Goal: Book appointment/travel/reservation

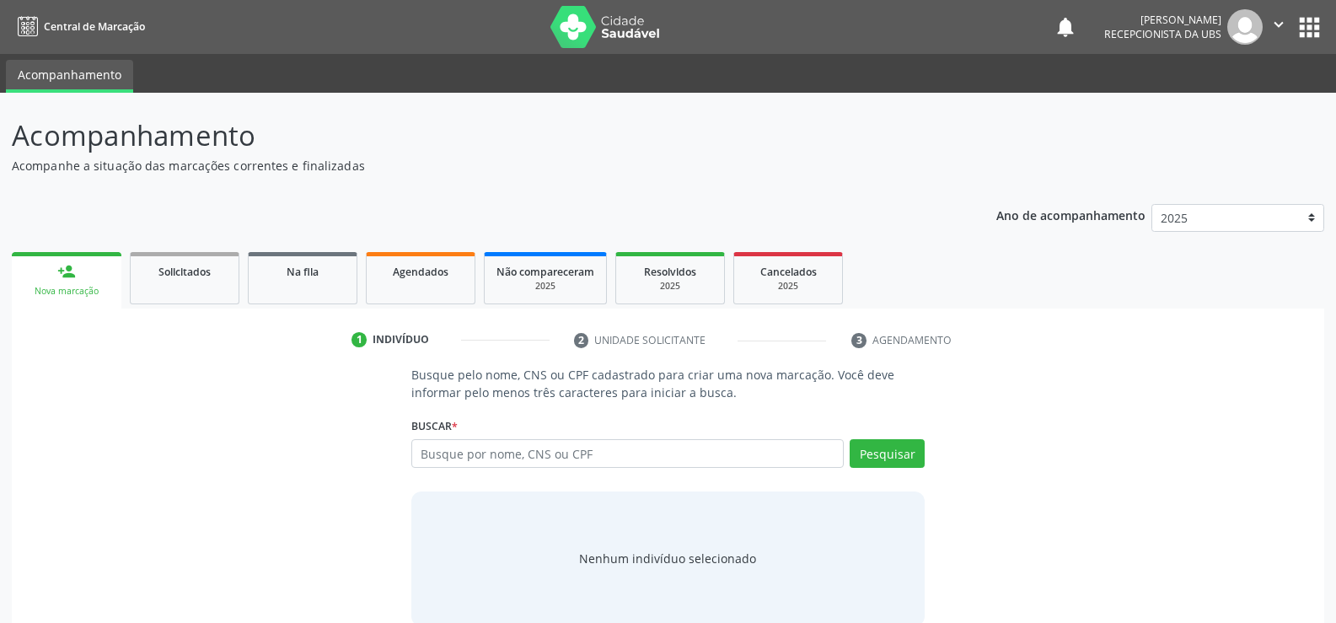
click at [560, 457] on input "text" at bounding box center [627, 453] width 432 height 29
type input "706804219458324"
click at [909, 454] on button "Pesquisar" at bounding box center [887, 453] width 75 height 29
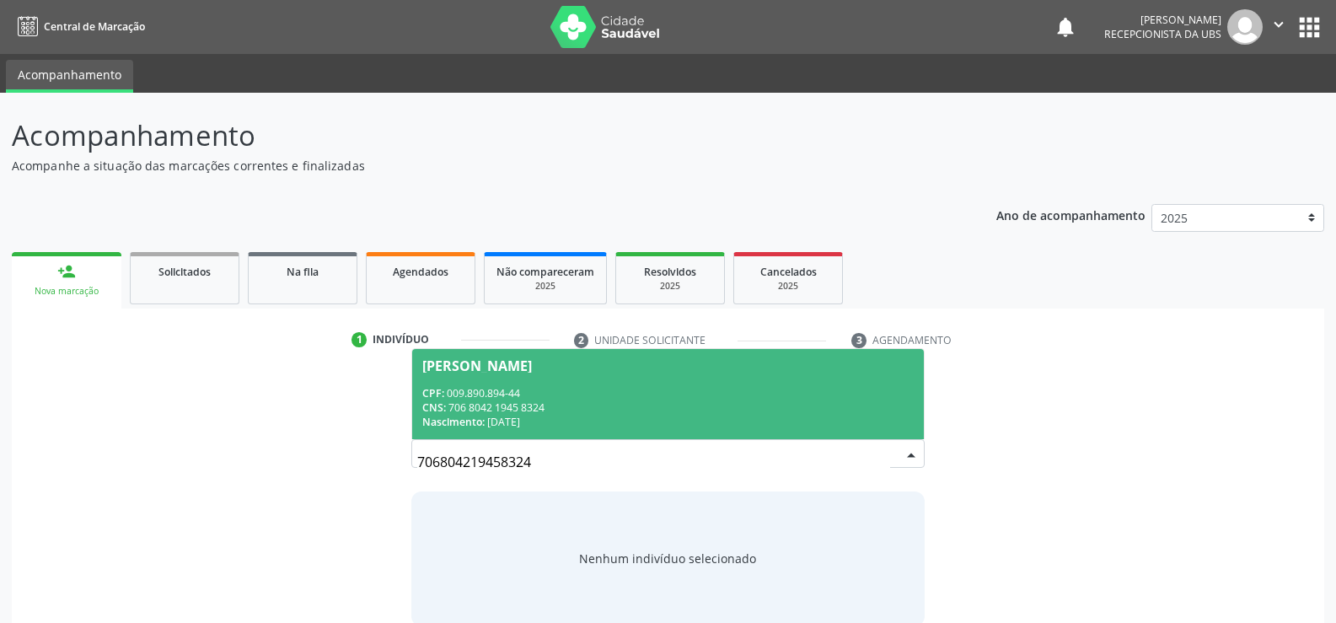
click at [426, 396] on span "CPF:" at bounding box center [433, 393] width 22 height 14
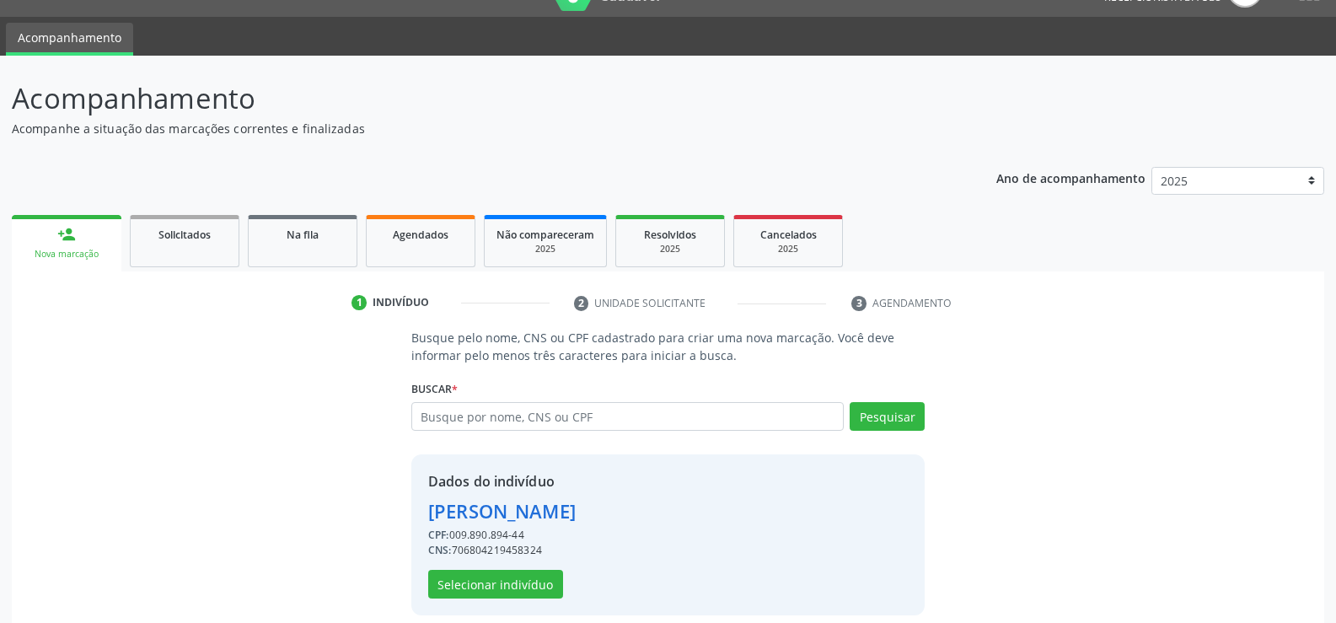
scroll to position [53, 0]
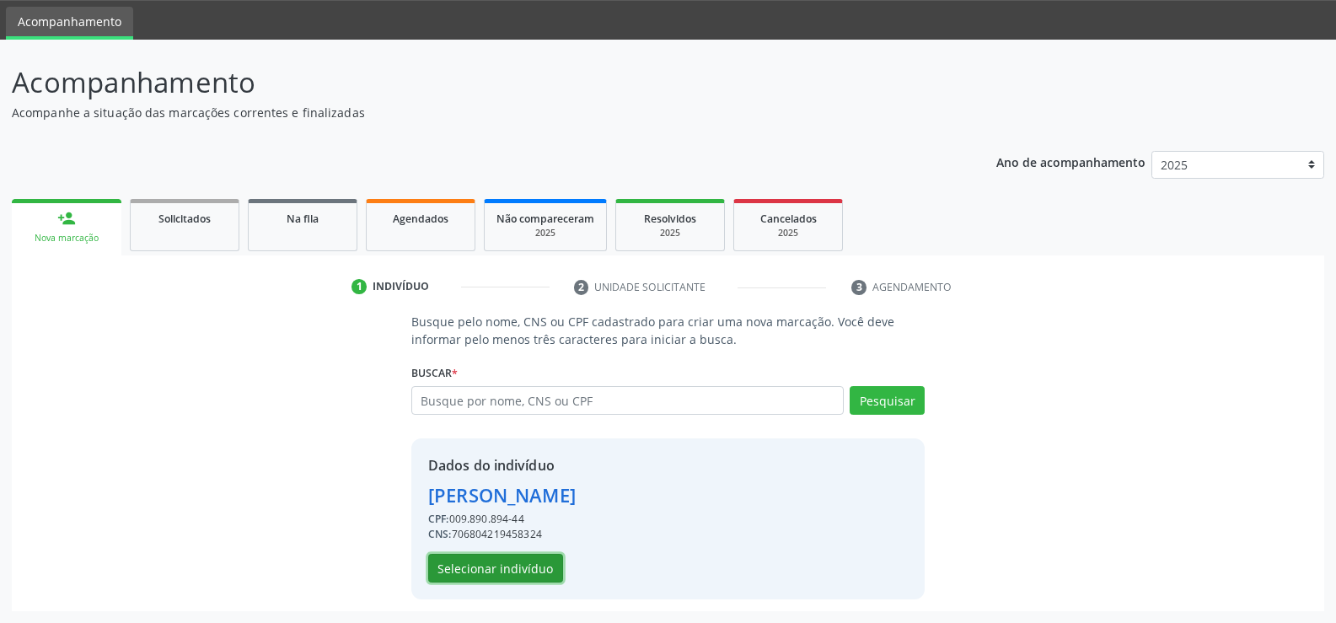
click at [500, 560] on button "Selecionar indivíduo" at bounding box center [495, 568] width 135 height 29
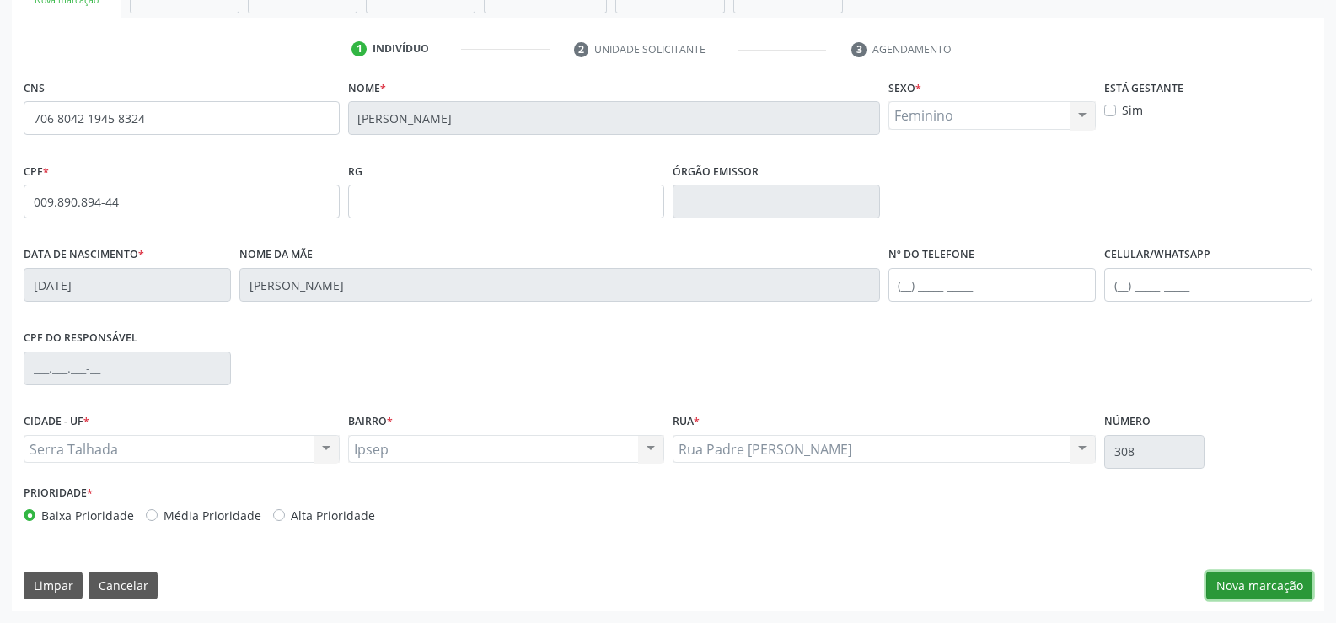
click at [1235, 589] on button "Nova marcação" at bounding box center [1259, 585] width 106 height 29
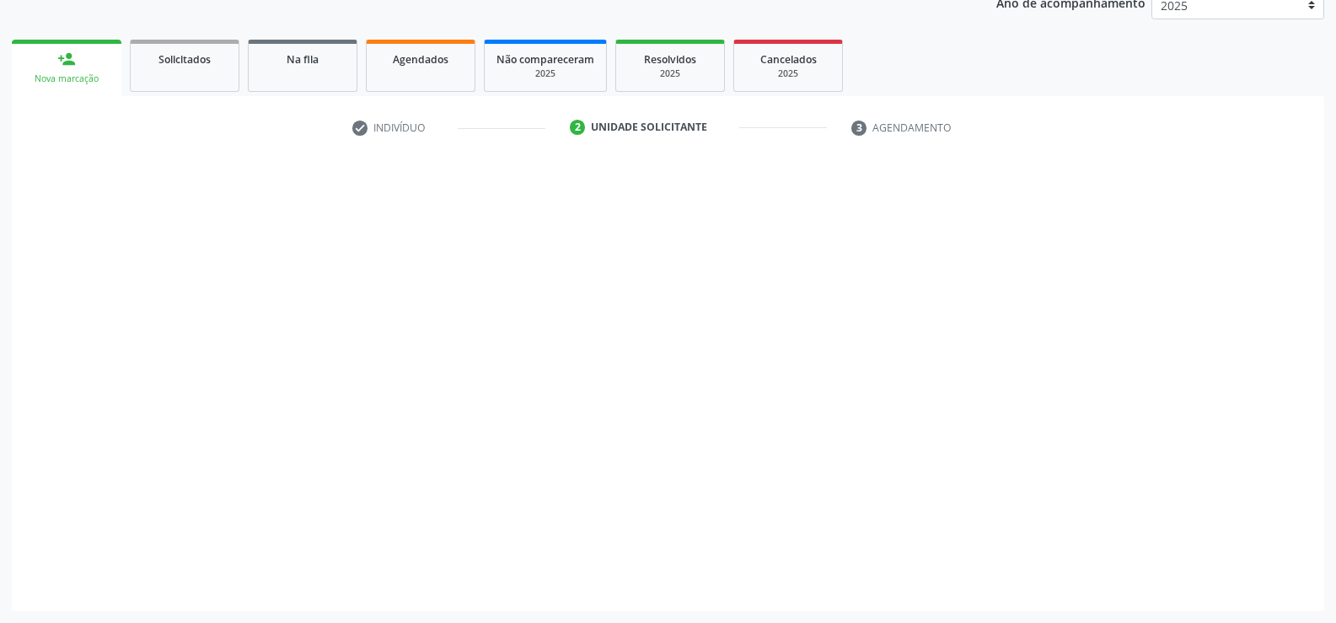
scroll to position [212, 0]
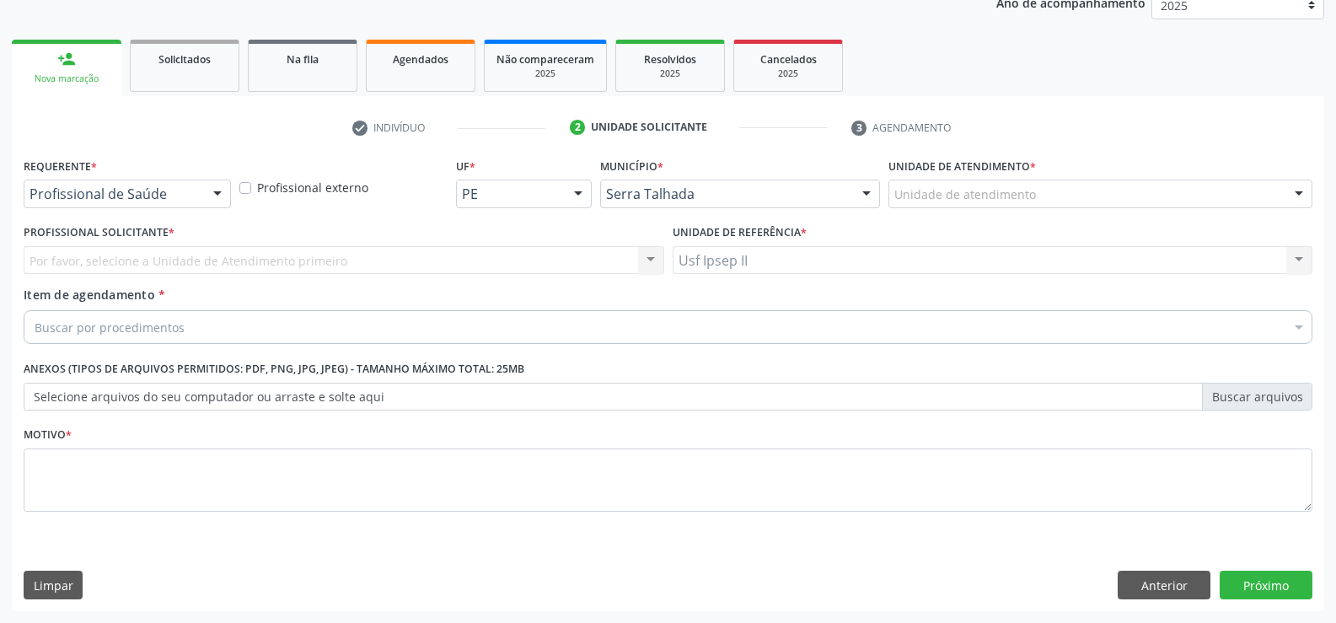
click at [148, 203] on div "Profissional de Saúde" at bounding box center [127, 194] width 207 height 29
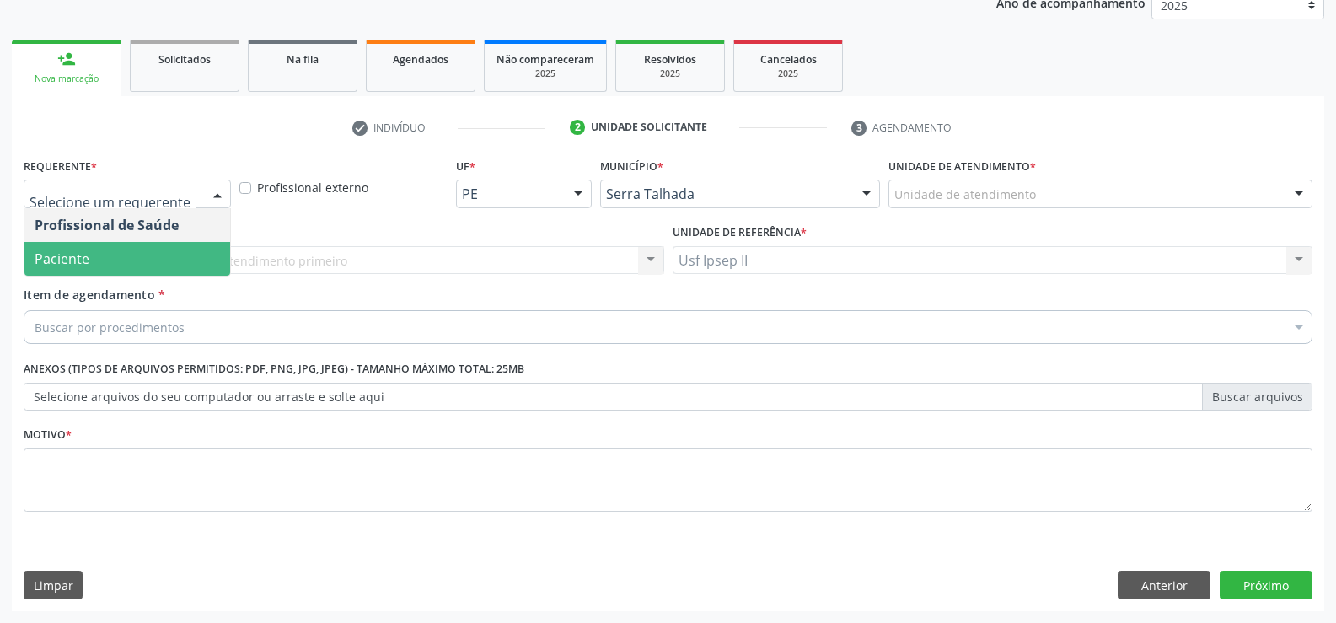
click at [102, 249] on span "Paciente" at bounding box center [127, 259] width 206 height 34
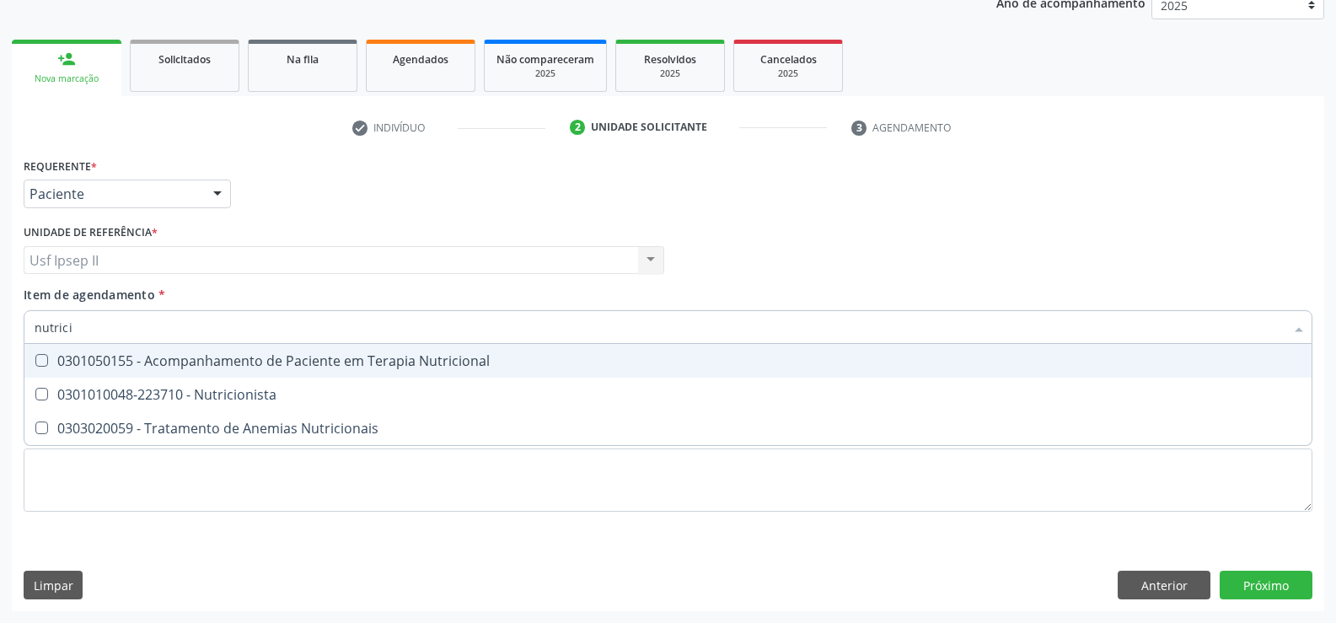
type input "nutricio"
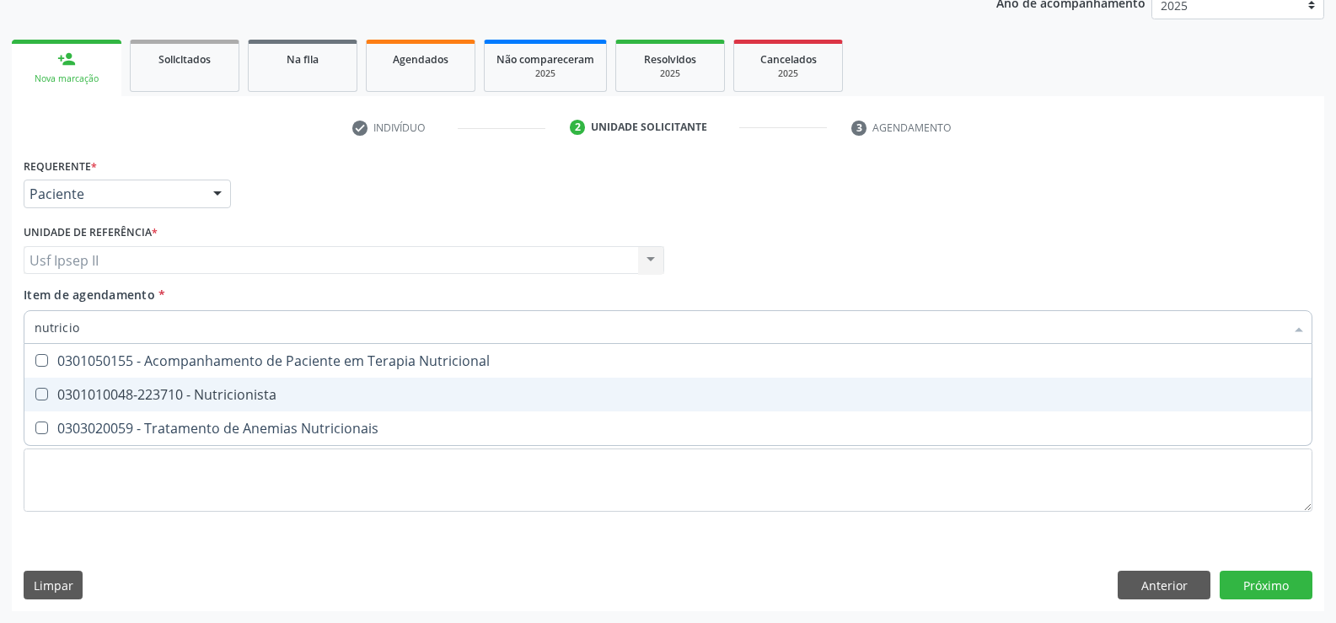
click at [236, 392] on div "0301010048-223710 - Nutricionista" at bounding box center [668, 394] width 1267 height 13
checkbox Nutricionista "true"
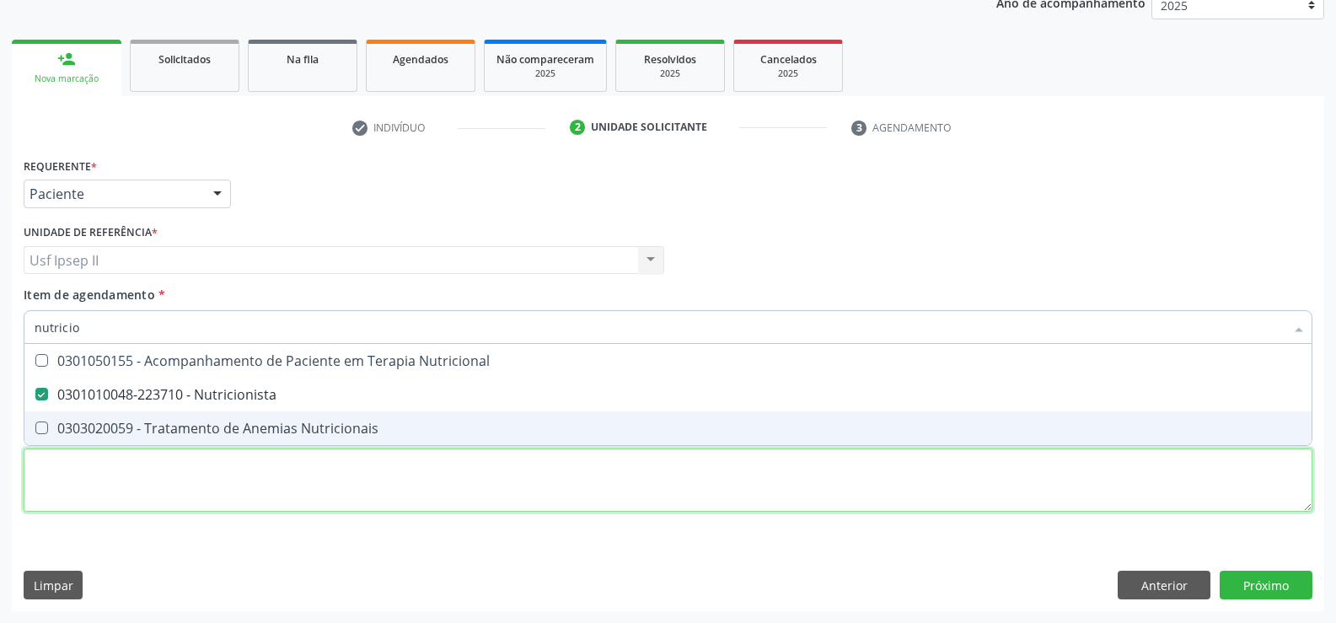
click at [214, 488] on div "Requerente * Paciente Profissional de Saúde Paciente Nenhum resultado encontrad…" at bounding box center [668, 344] width 1289 height 382
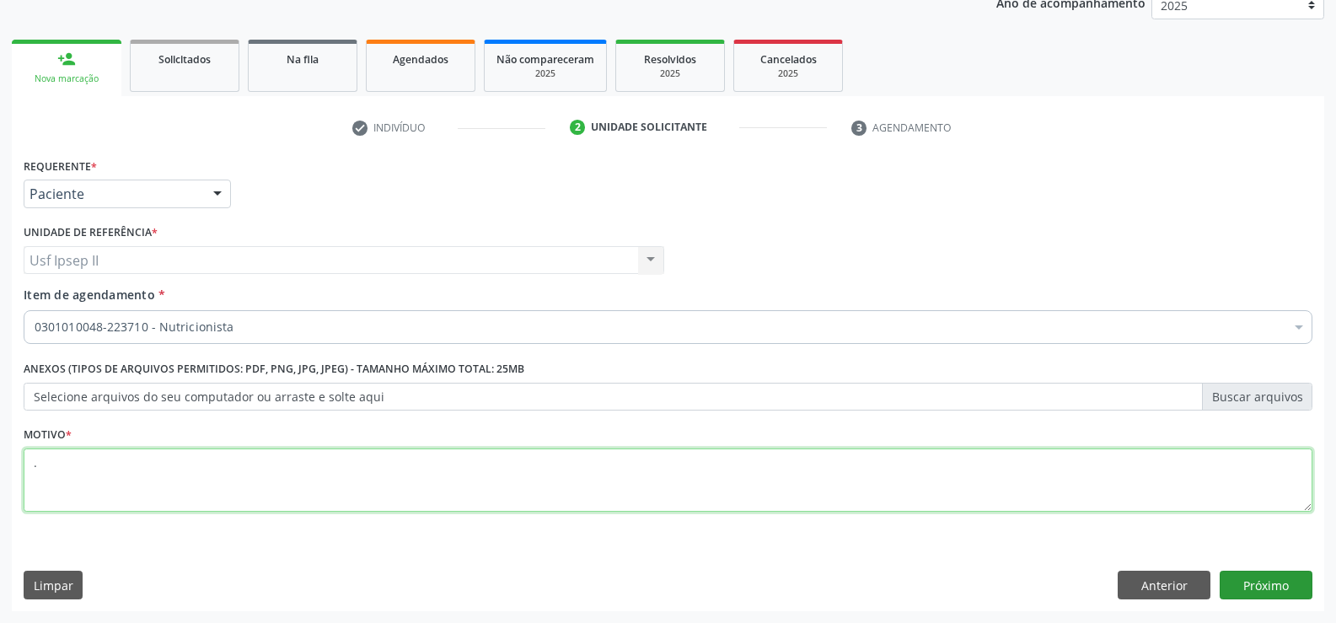
type textarea "."
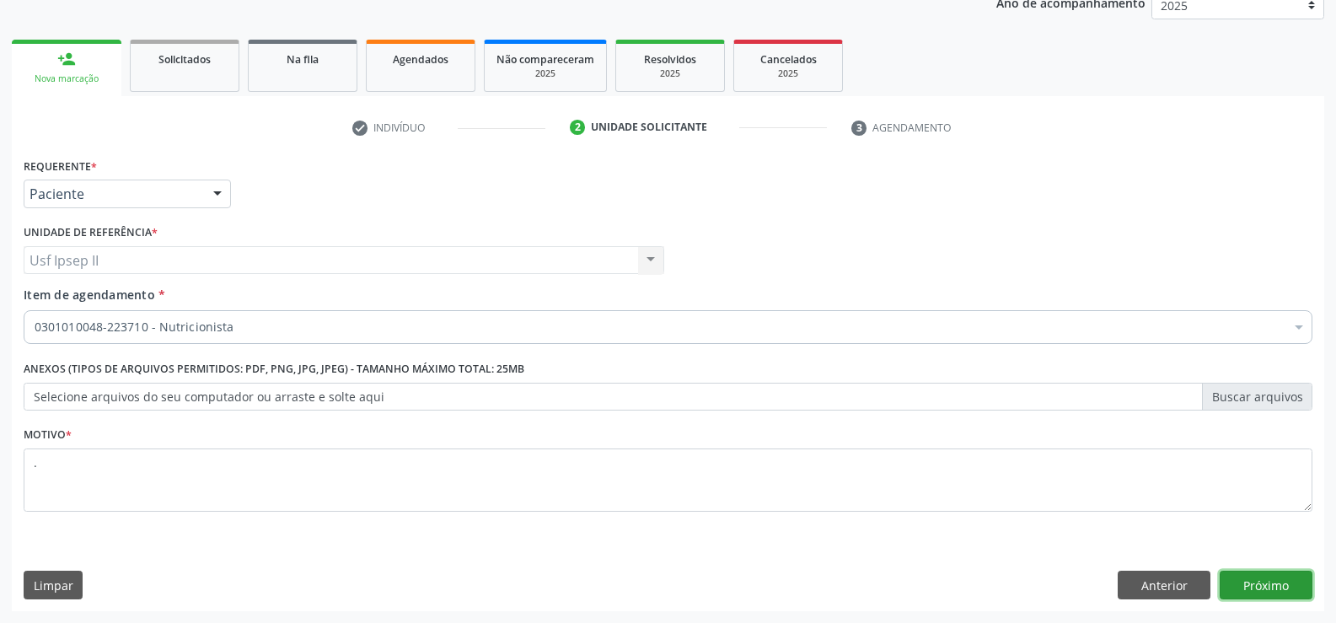
click at [1297, 582] on button "Próximo" at bounding box center [1266, 585] width 93 height 29
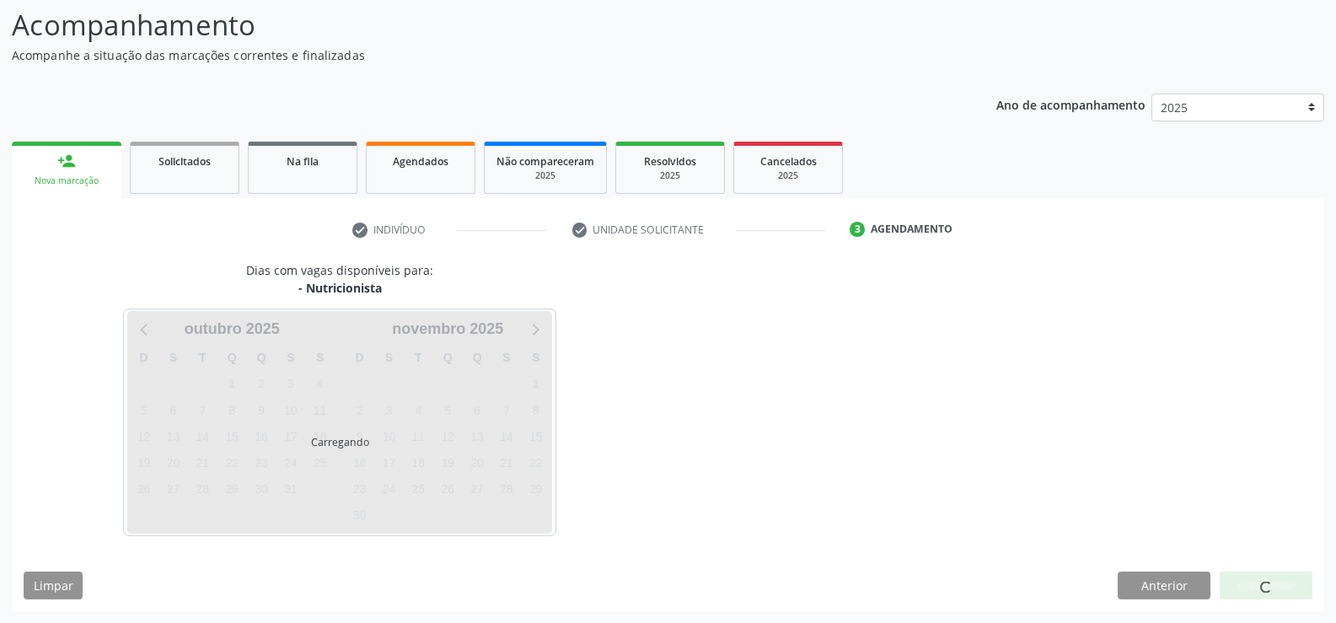
scroll to position [110, 0]
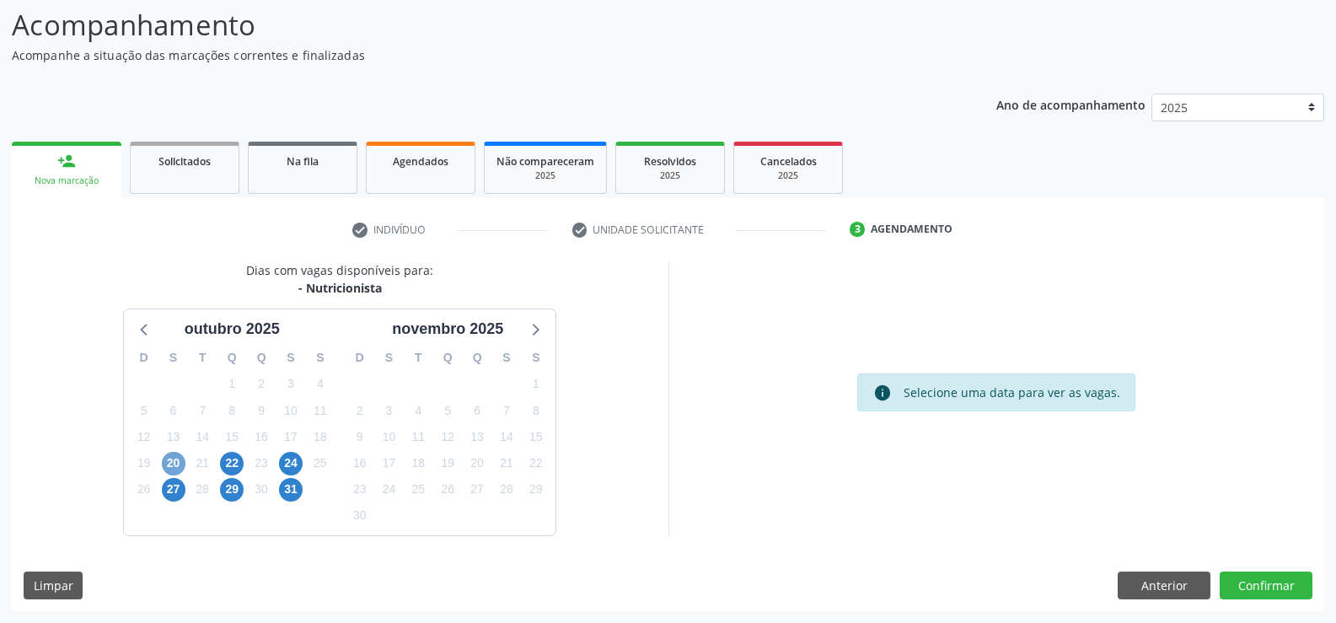
click at [174, 457] on span "20" at bounding box center [174, 464] width 24 height 24
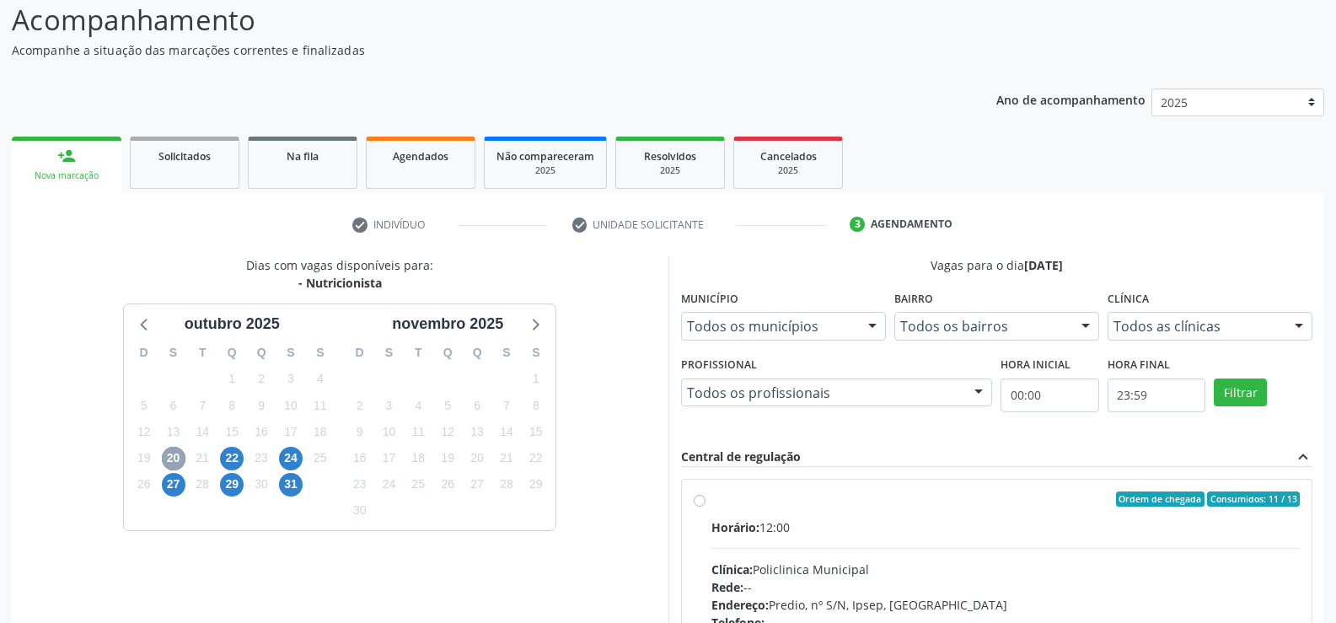
scroll to position [195, 0]
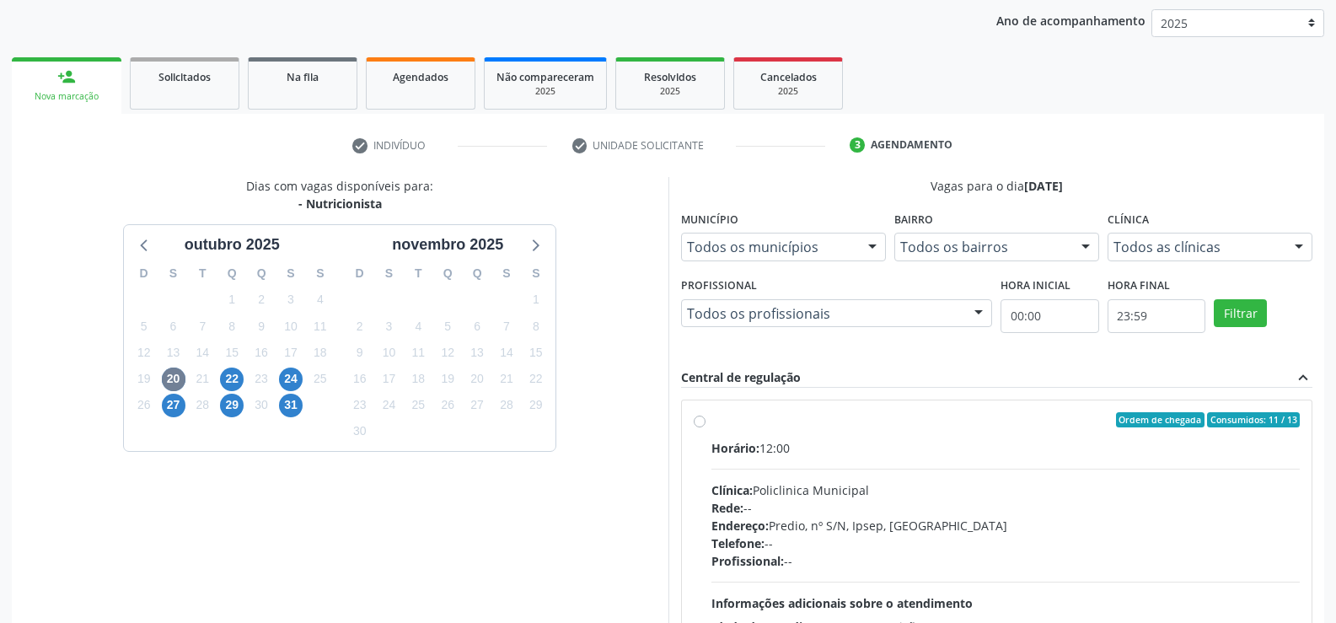
click at [711, 423] on label "Ordem de chegada Consumidos: 11 / 13 Horário: 12:00 Clínica: Policlinica Munici…" at bounding box center [1005, 541] width 589 height 259
click at [694, 423] on input "Ordem de chegada Consumidos: 11 / 13 Horário: 12:00 Clínica: Policlinica Munici…" at bounding box center [700, 419] width 12 height 15
radio input "true"
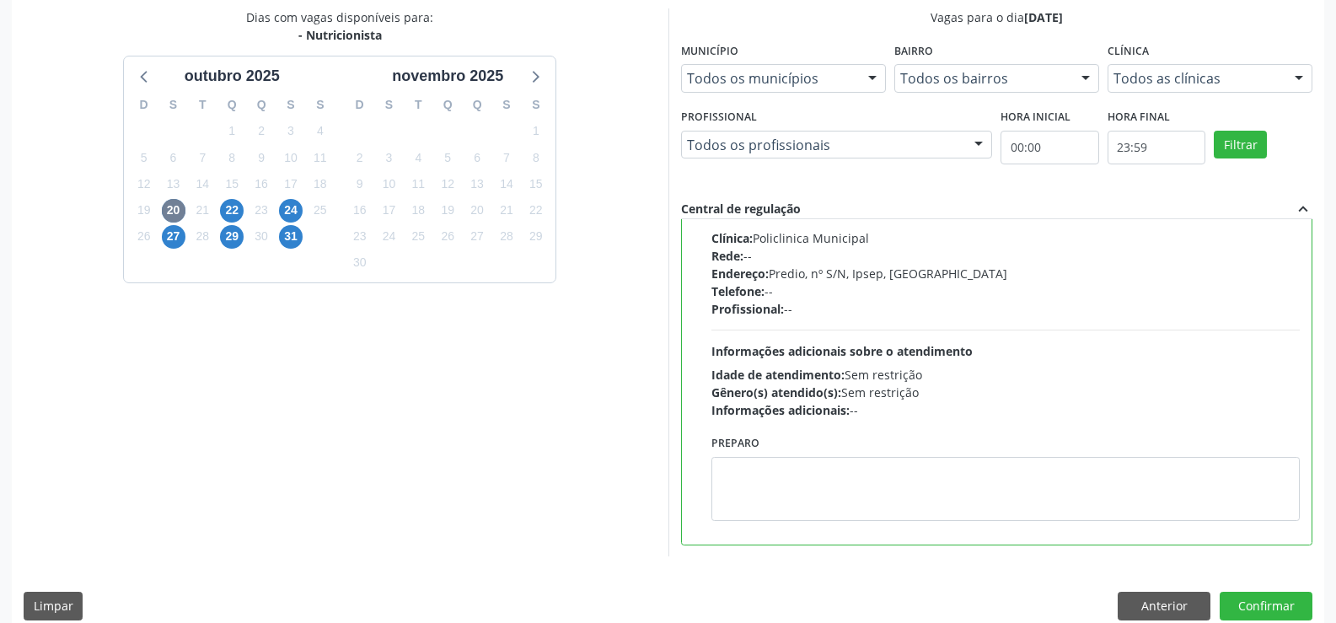
scroll to position [384, 0]
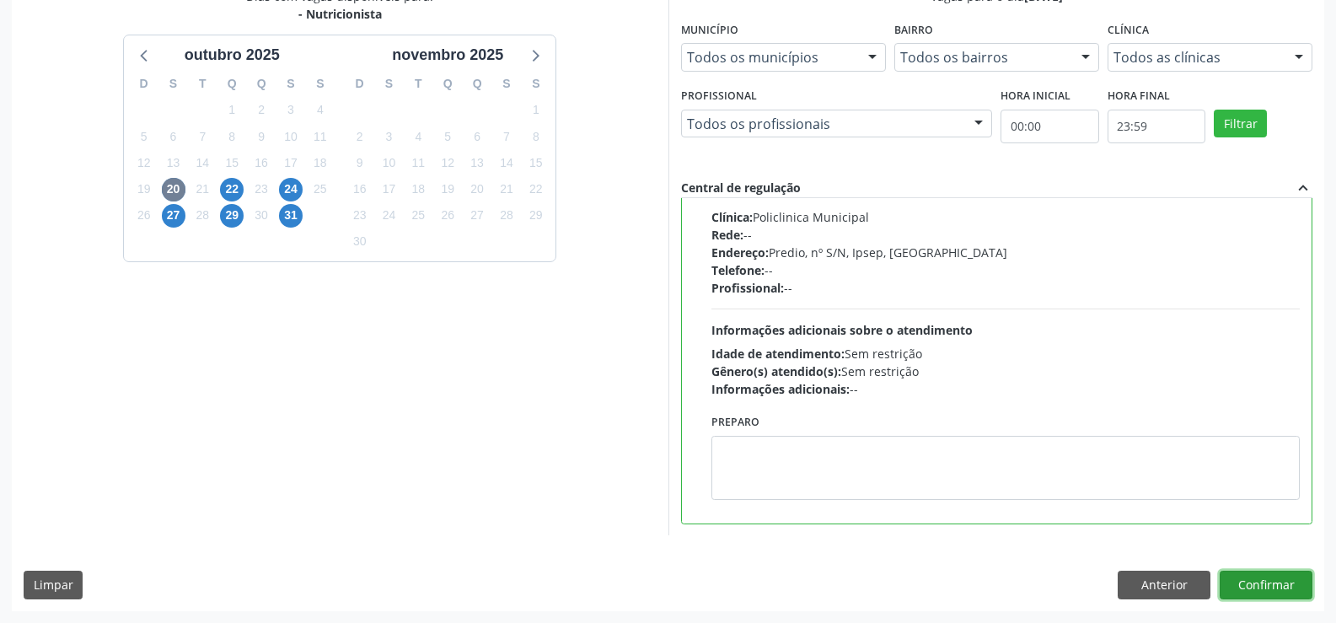
click at [1264, 582] on button "Confirmar" at bounding box center [1266, 585] width 93 height 29
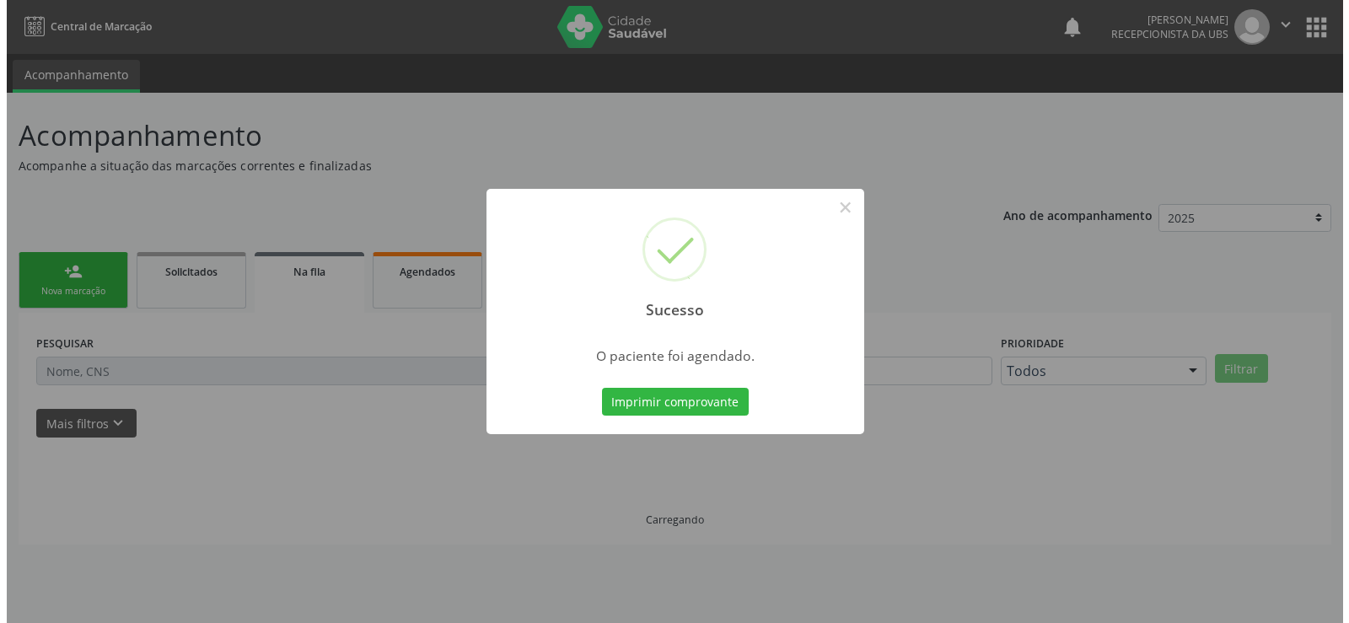
scroll to position [0, 0]
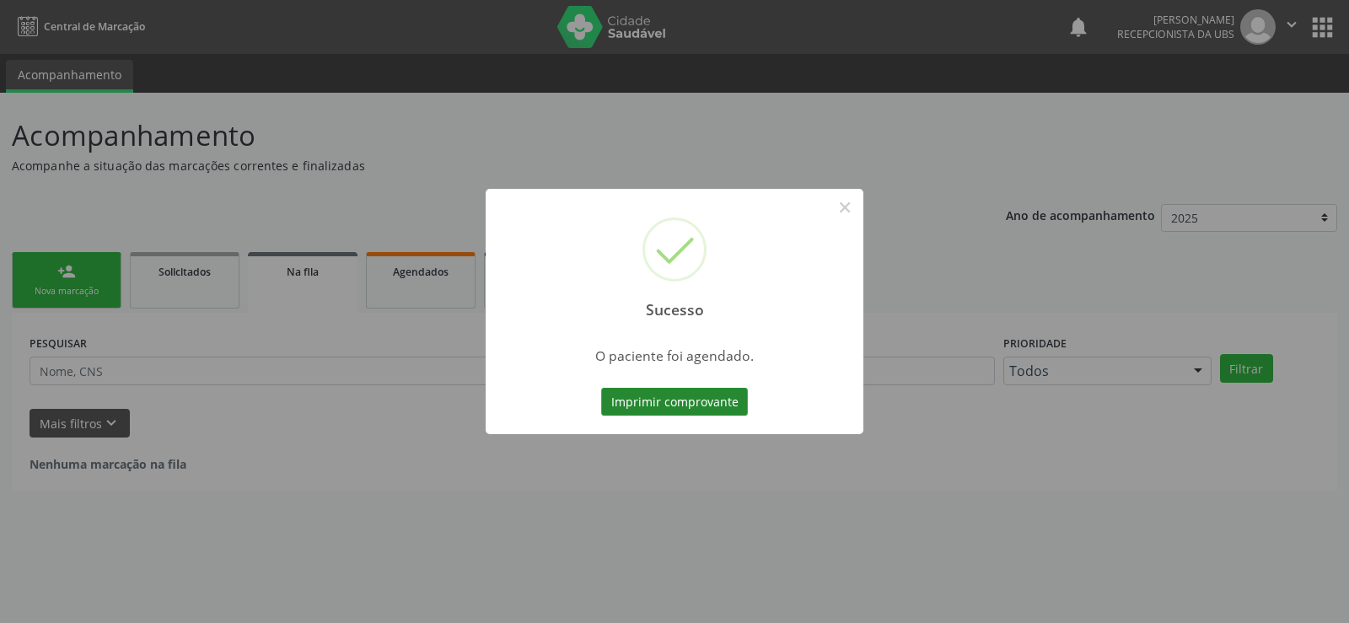
click at [737, 400] on button "Imprimir comprovante" at bounding box center [674, 402] width 147 height 29
